Goal: Check status: Check status

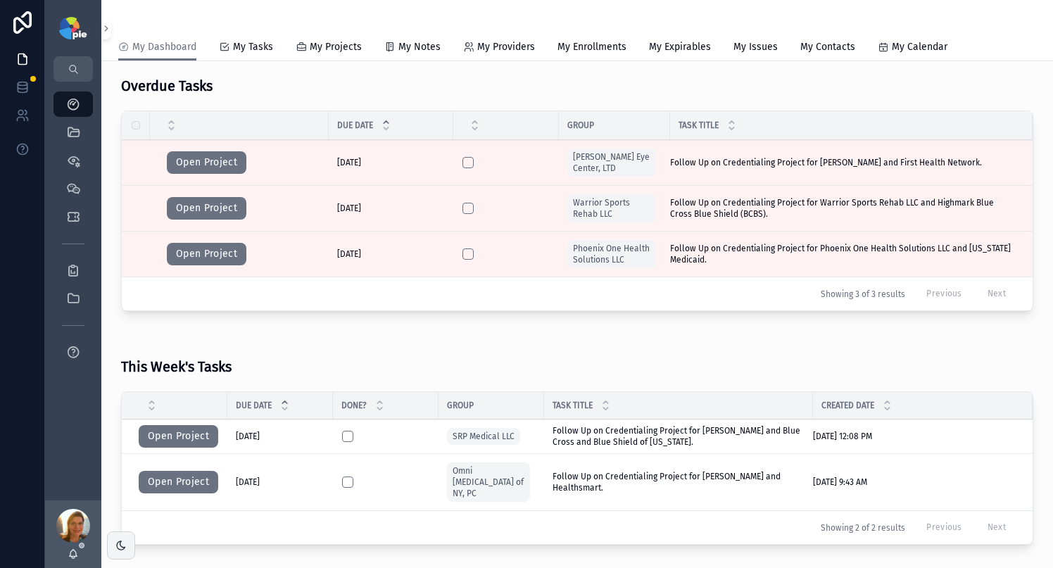
scroll to position [234, 0]
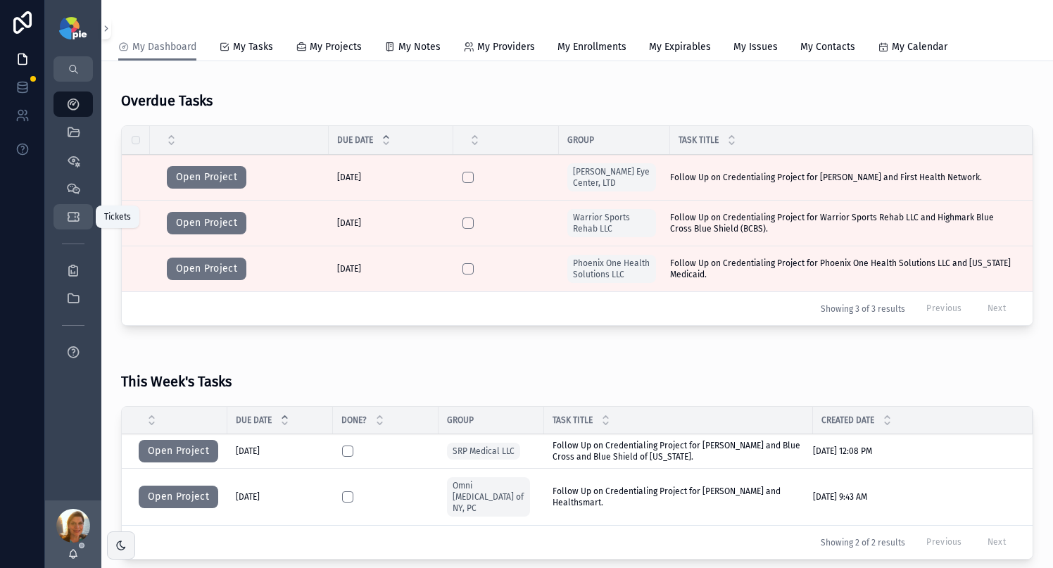
click at [61, 213] on link "Tickets" at bounding box center [73, 216] width 39 height 25
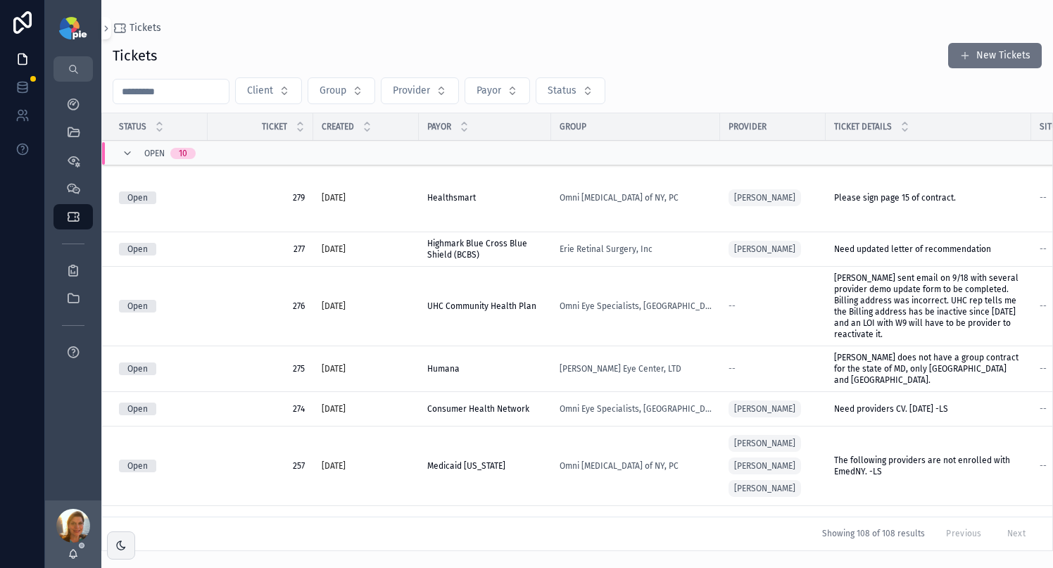
click at [197, 96] on input "scrollable content" at bounding box center [170, 92] width 115 height 20
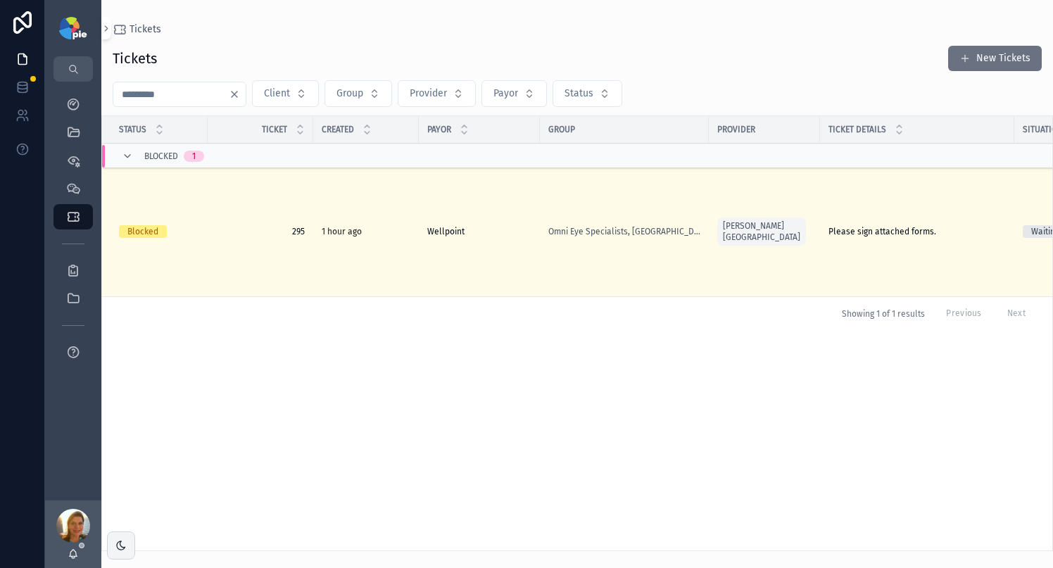
type input "***"
click at [685, 234] on div "Omni Eye Specialists, [GEOGRAPHIC_DATA]" at bounding box center [624, 231] width 152 height 11
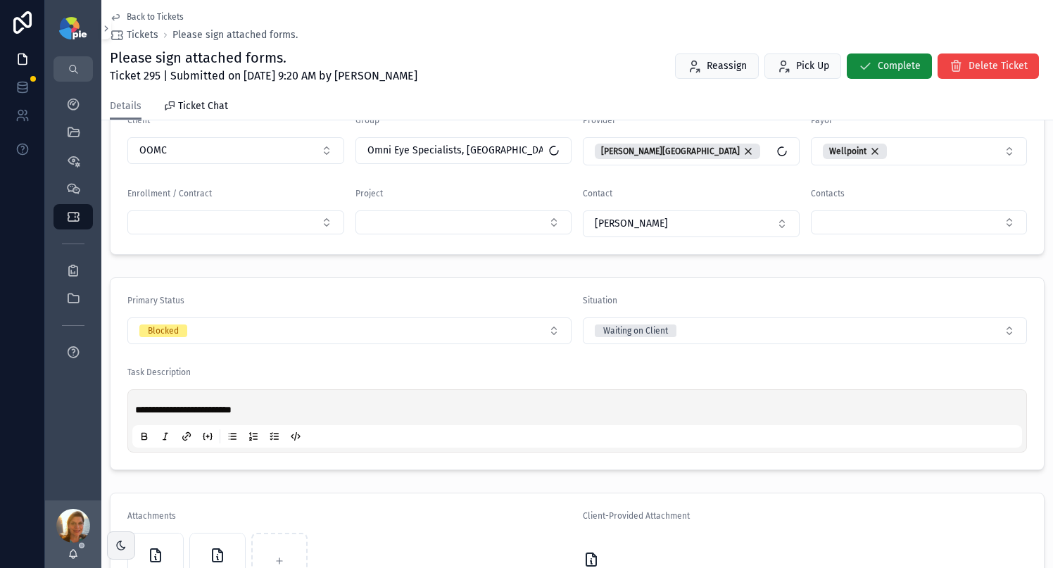
scroll to position [342, 0]
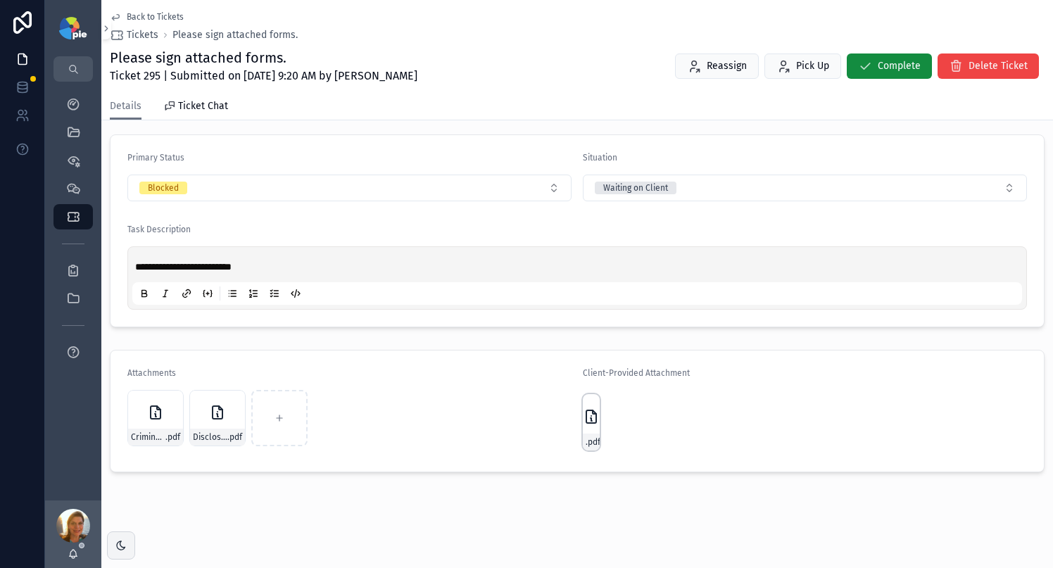
click at [583, 425] on div "Wellpoint-Criminal-Background-Check-Attestation- .pdf" at bounding box center [591, 422] width 17 height 56
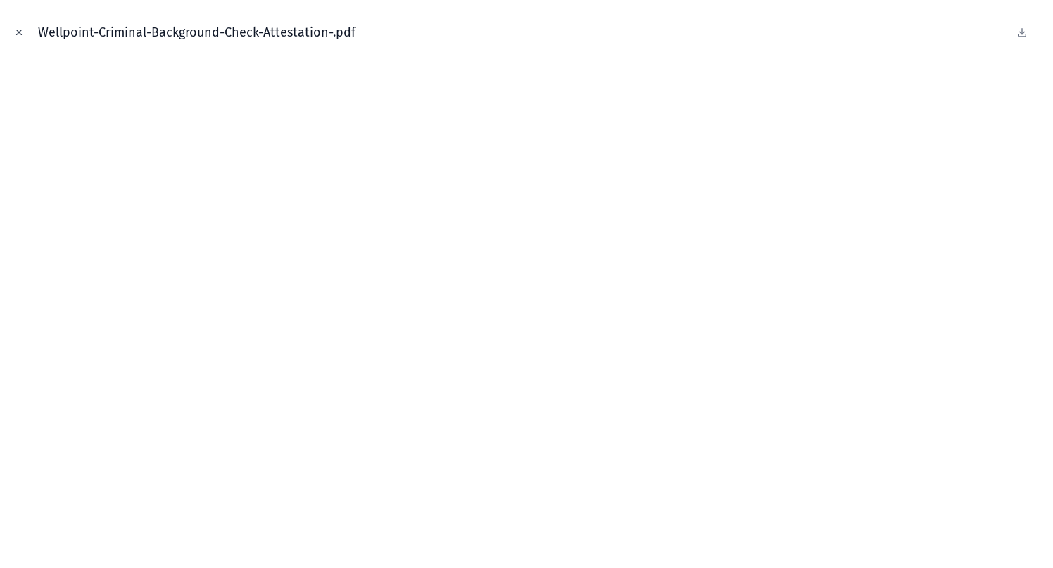
click at [25, 33] on button "Close modal" at bounding box center [18, 32] width 15 height 15
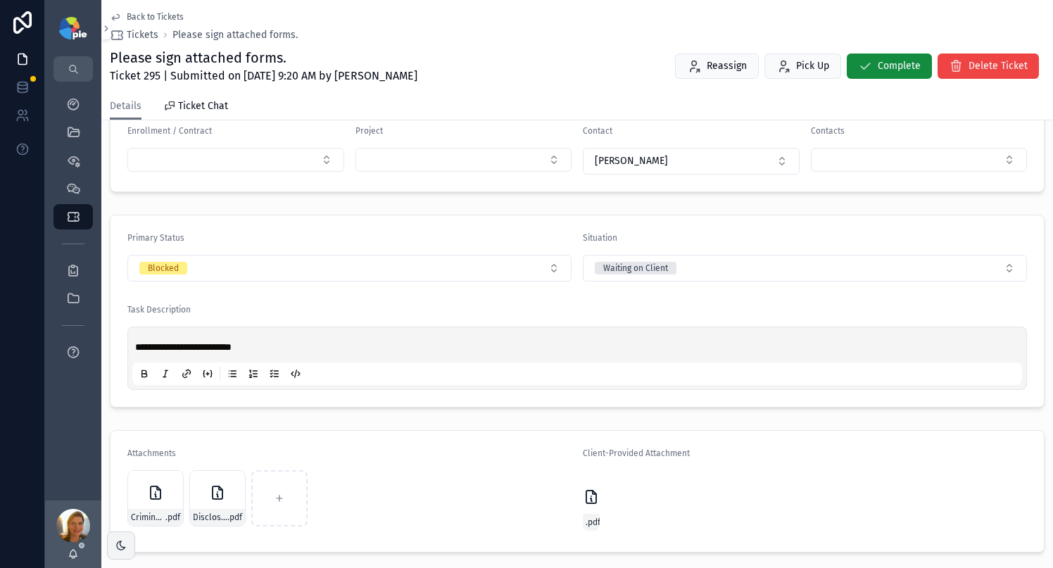
scroll to position [342, 0]
